Goal: Obtain resource: Obtain resource

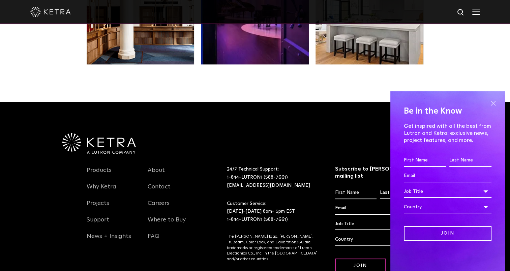
scroll to position [1415, 0]
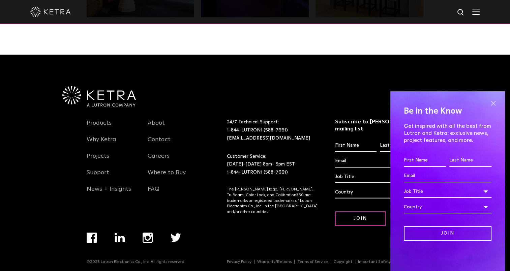
click at [492, 103] on span at bounding box center [493, 103] width 10 height 10
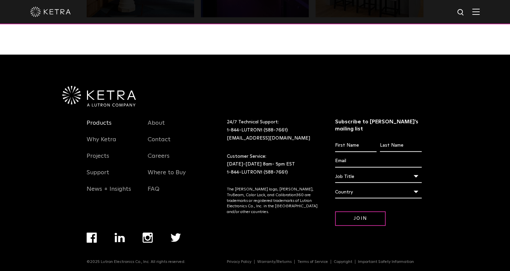
click at [100, 124] on link "Products" at bounding box center [99, 126] width 25 height 15
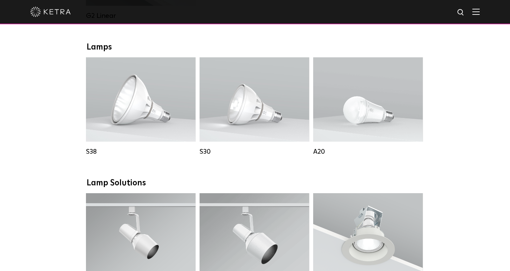
scroll to position [471, 0]
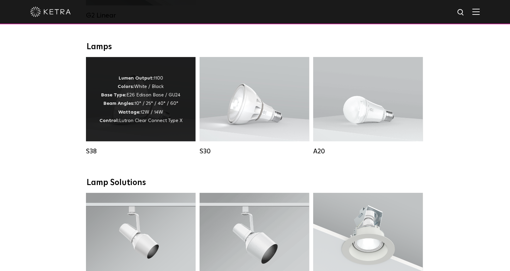
click at [125, 114] on strong "Wattage:" at bounding box center [129, 112] width 22 height 5
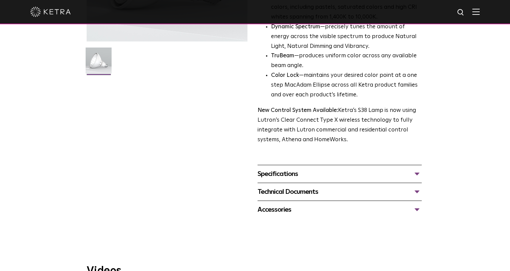
scroll to position [179, 0]
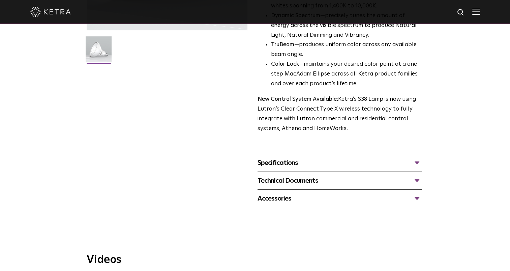
click at [289, 178] on div "Technical Documents" at bounding box center [339, 180] width 164 height 11
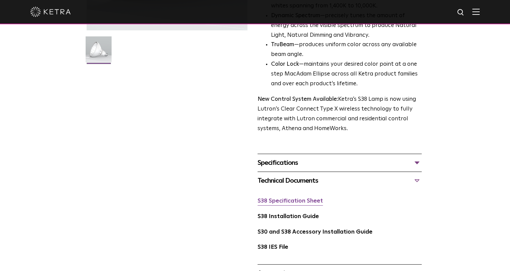
click at [277, 198] on link "S38 Specification Sheet" at bounding box center [289, 201] width 65 height 6
